Goal: Transaction & Acquisition: Purchase product/service

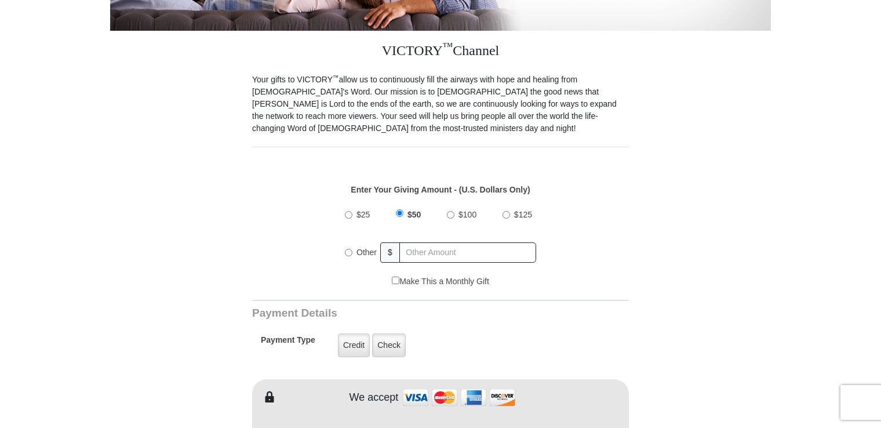
scroll to position [348, 0]
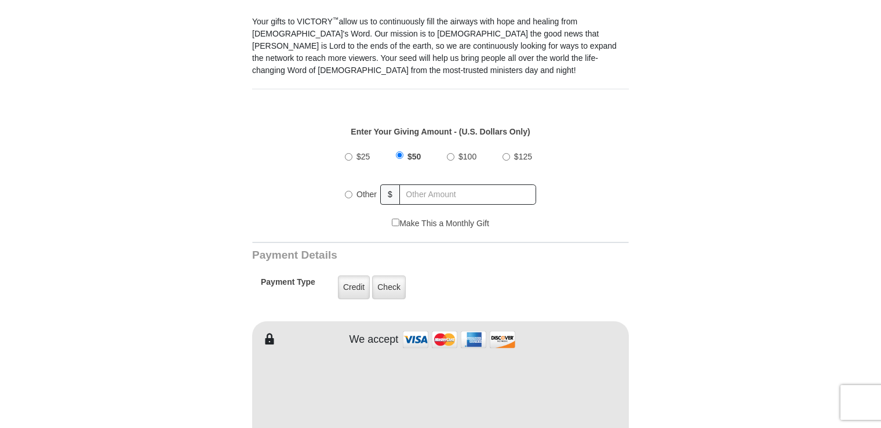
click at [449, 153] on input "$100" at bounding box center [451, 157] width 8 height 8
radio input "true"
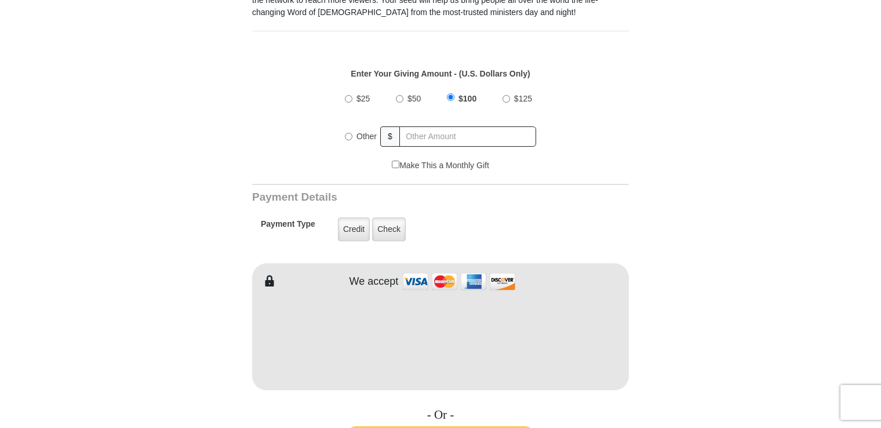
scroll to position [464, 0]
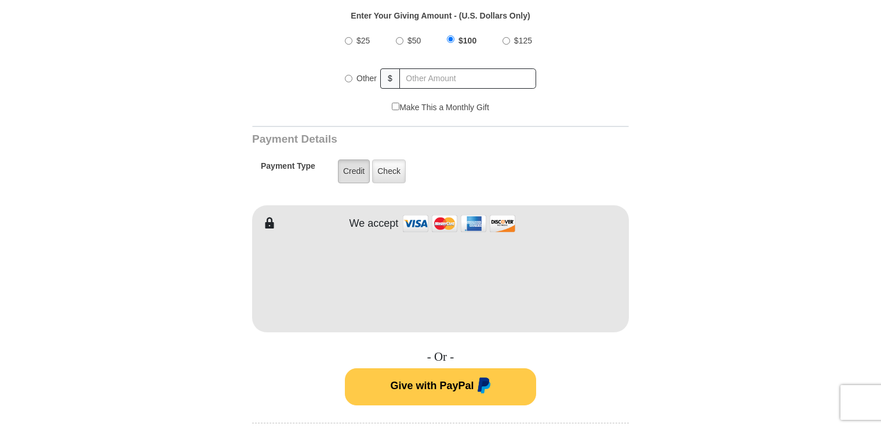
click at [352, 159] on label "Credit" at bounding box center [354, 171] width 32 height 24
click at [0, 0] on input "Credit" at bounding box center [0, 0] width 0 height 0
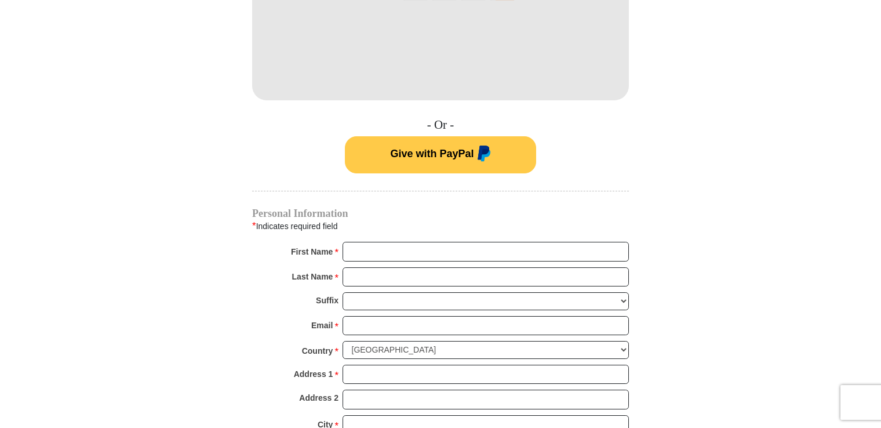
scroll to position [754, 0]
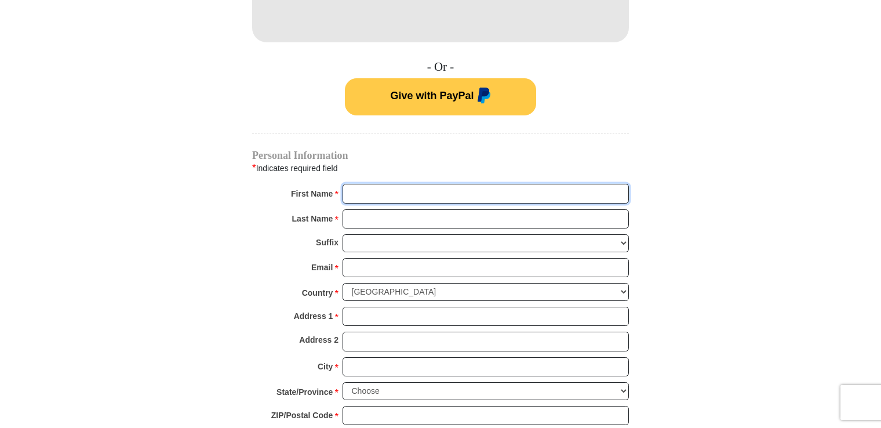
click at [450, 184] on input "First Name *" at bounding box center [486, 194] width 286 height 20
type input "jessie"
type input "ivey"
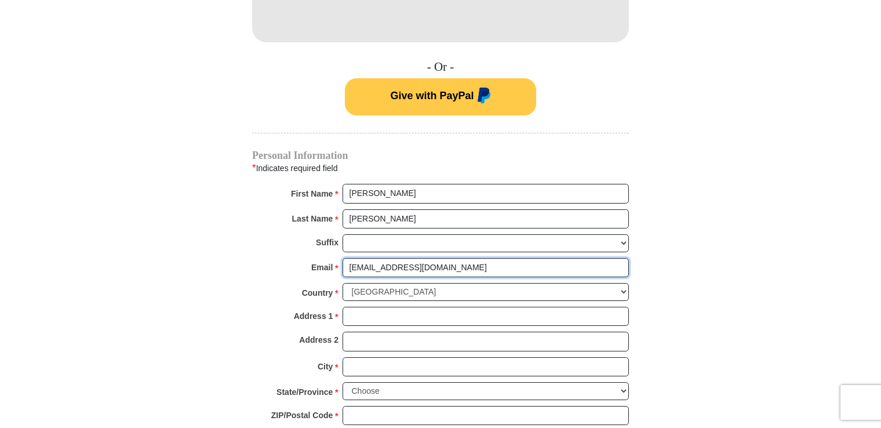
type input "jessieivey@msn.com"
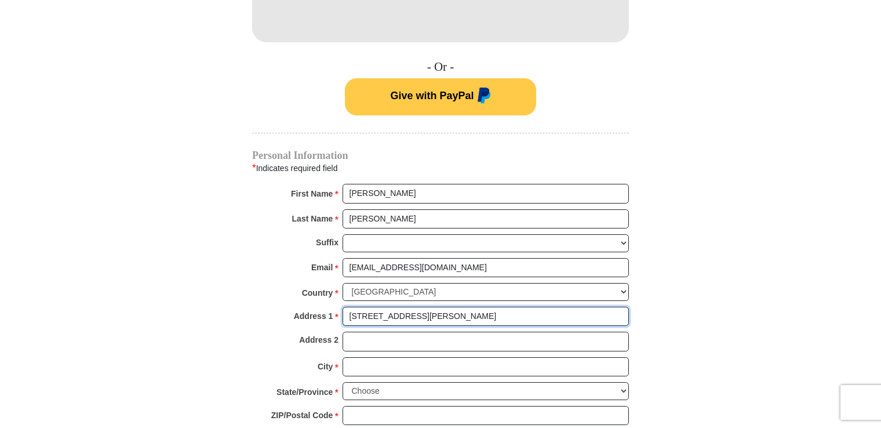
type input "1625 conley rd apt.67"
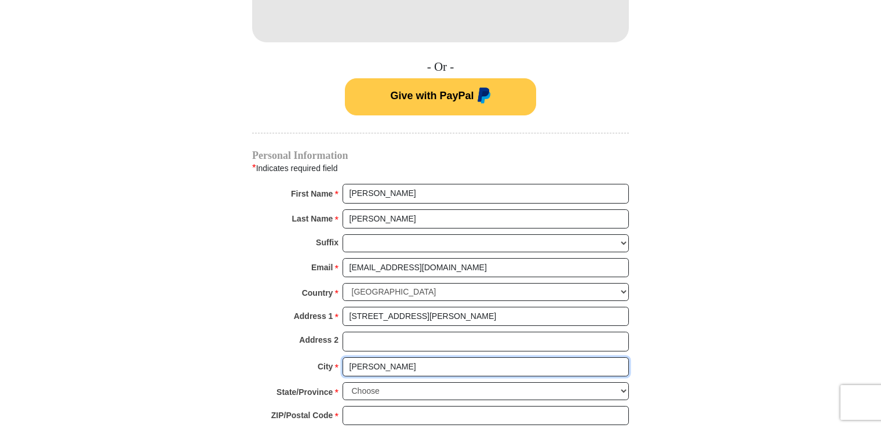
type input "conley"
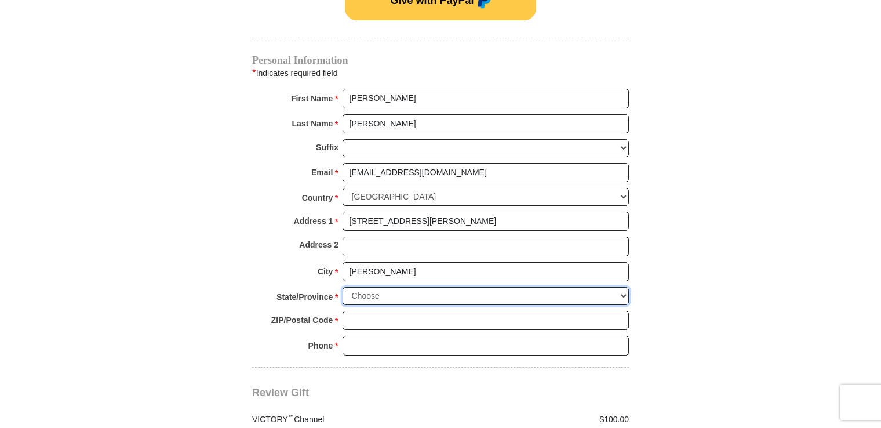
scroll to position [870, 0]
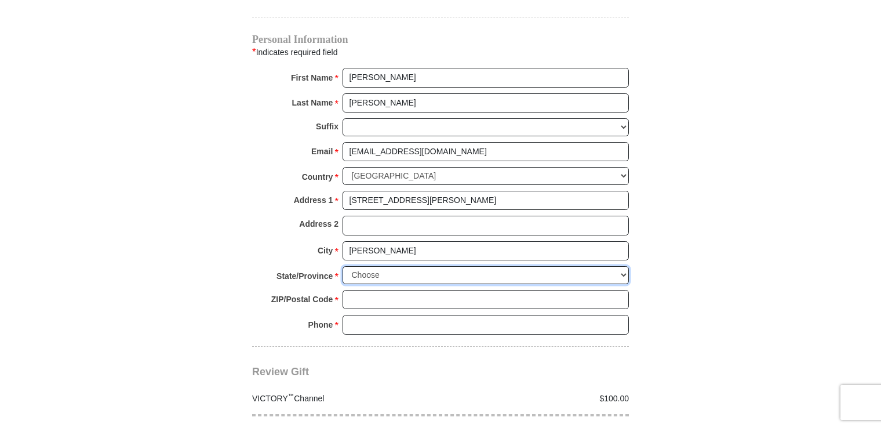
click at [624, 266] on select "Choose Alabama Alaska American Samoa Arizona Arkansas Armed Forces Americas Arm…" at bounding box center [486, 275] width 286 height 18
select select "GA"
click at [343, 266] on select "Choose Alabama Alaska American Samoa Arizona Arkansas Armed Forces Americas Arm…" at bounding box center [486, 275] width 286 height 18
click at [390, 290] on input "ZIP/Postal Code *" at bounding box center [486, 300] width 286 height 20
type input "30288"
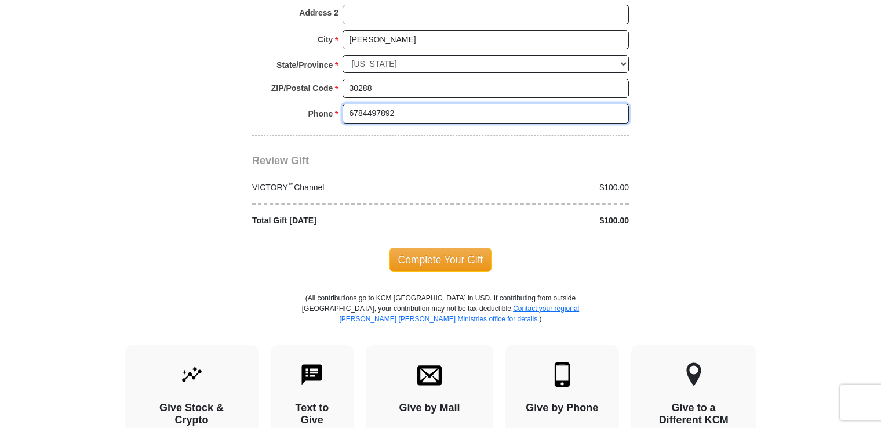
scroll to position [1101, 0]
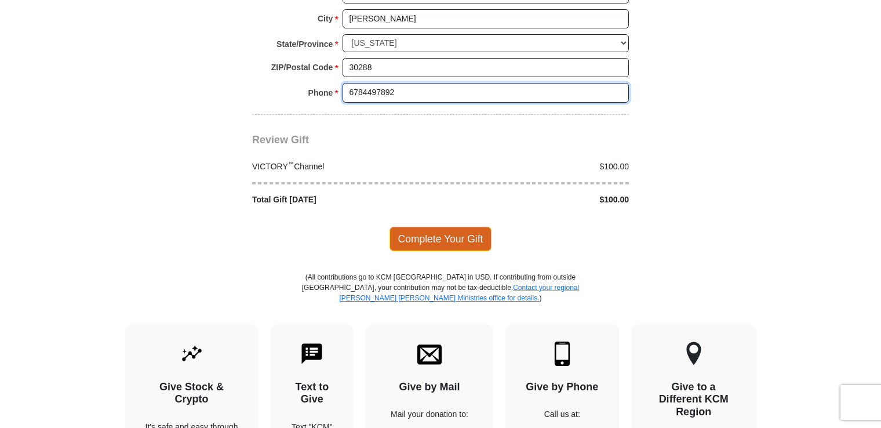
type input "6784497892"
click at [419, 227] on span "Complete Your Gift" at bounding box center [441, 239] width 103 height 24
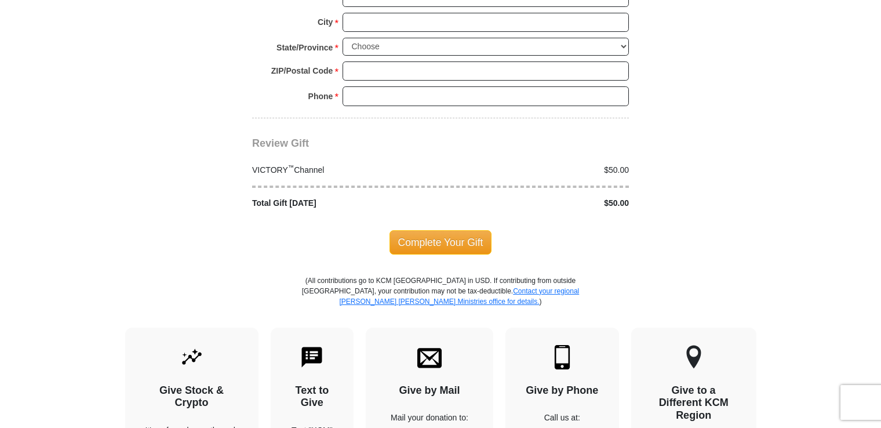
scroll to position [1098, 0]
